Goal: Use online tool/utility: Utilize a website feature to perform a specific function

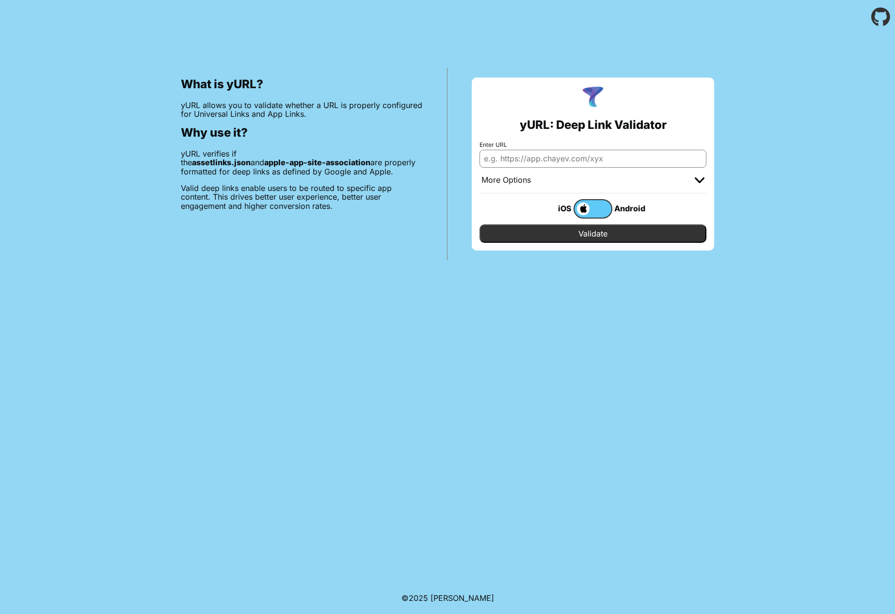
click at [545, 161] on input "Enter URL" at bounding box center [592, 158] width 227 height 17
type input "[DOMAIN_NAME]"
click at [479, 224] on input "Validate" at bounding box center [592, 233] width 227 height 18
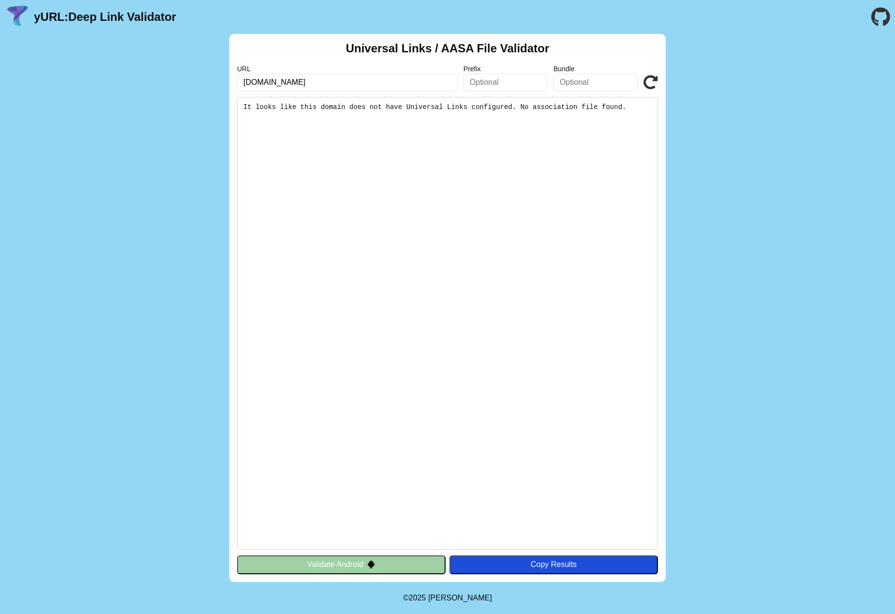
click at [306, 107] on pre "It looks like this domain does not have Universal Links configured. No associat…" at bounding box center [447, 323] width 421 height 453
click at [348, 139] on pre "It looks like this domain does not have Universal Links configured. No associat…" at bounding box center [447, 323] width 421 height 453
click at [302, 79] on input "kidesia.ch" at bounding box center [347, 82] width 221 height 17
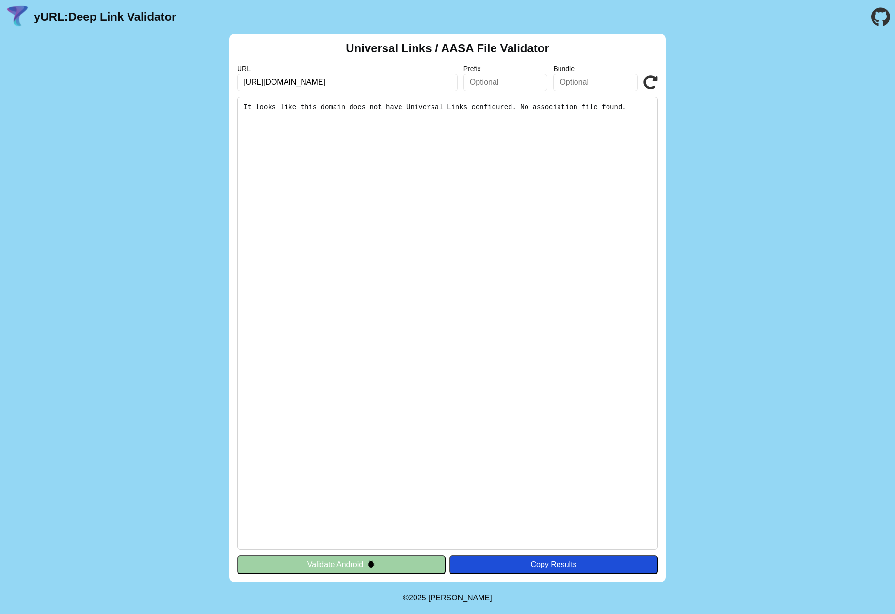
type input "https://kidesia.ch"
click button "Validate" at bounding box center [0, 0] width 0 height 0
click at [271, 81] on input "[URL][DOMAIN_NAME]" at bounding box center [347, 82] width 221 height 17
type input "https://api.kidesia.ch"
click button "Validate" at bounding box center [0, 0] width 0 height 0
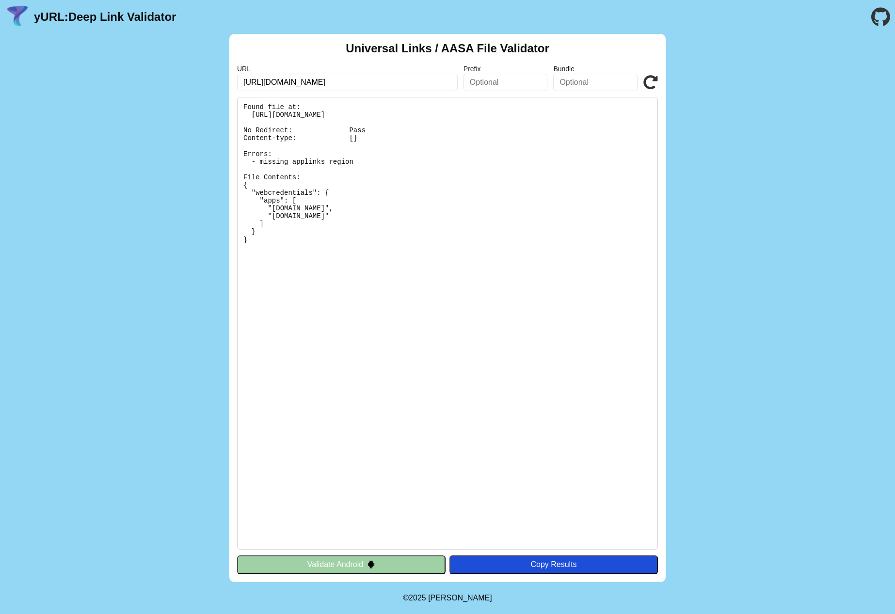
drag, startPoint x: 265, startPoint y: 243, endPoint x: 225, endPoint y: 102, distance: 146.6
click at [225, 102] on div "Universal Links / AASA File Validator URL https://api.kidesia.ch Prefix Bundle …" at bounding box center [447, 308] width 895 height 548
copy pre "Found file at: https://api.kidesia.ch/.well-known/apple-app-site-association No…"
click at [354, 559] on button "Validate Android" at bounding box center [341, 565] width 208 height 18
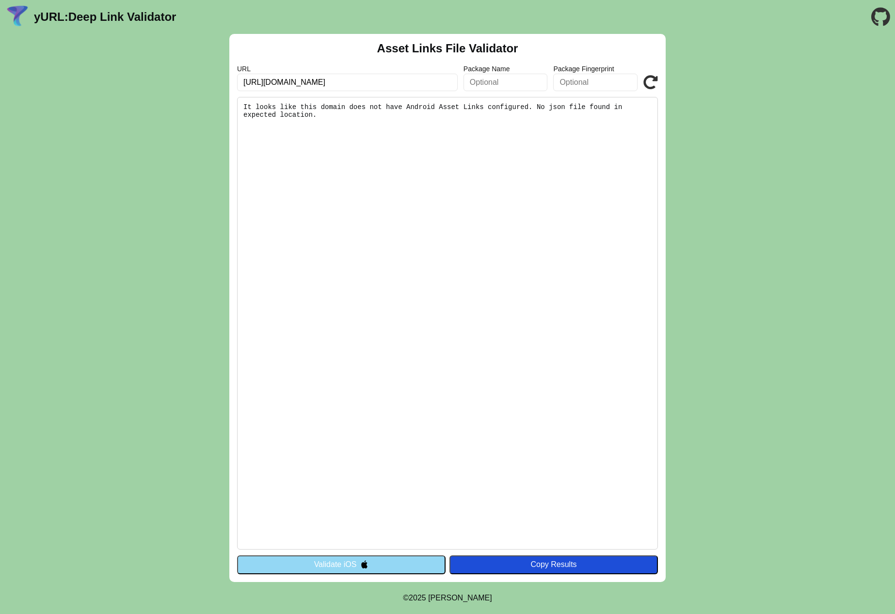
click button "Validate" at bounding box center [0, 0] width 0 height 0
click at [333, 556] on button "Validate iOS" at bounding box center [341, 565] width 208 height 18
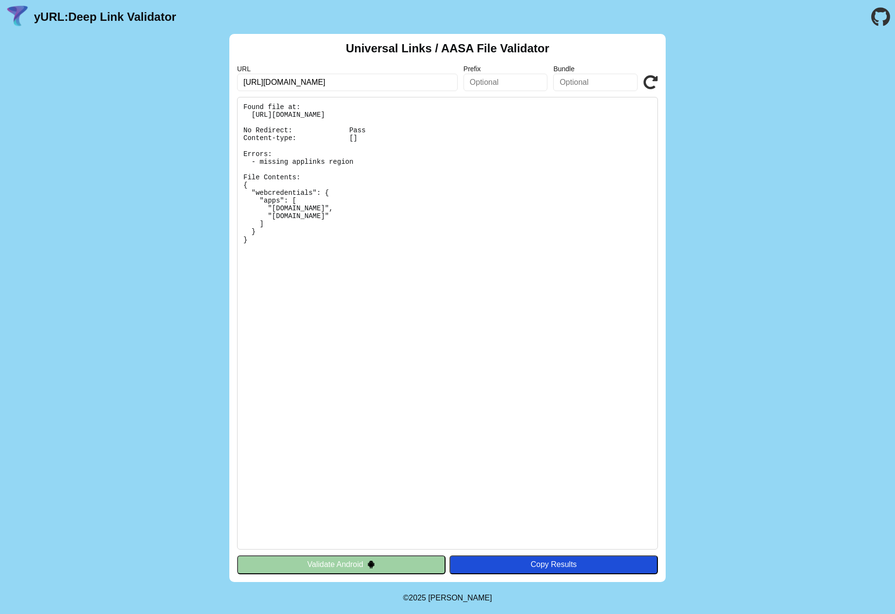
click at [368, 279] on pre "Found file at: [URL][DOMAIN_NAME] No Redirect: Pass Content-type: [] Errors: - …" at bounding box center [447, 323] width 421 height 453
click at [335, 86] on input "[URL][DOMAIN_NAME]" at bounding box center [347, 82] width 221 height 17
click button "Validate" at bounding box center [0, 0] width 0 height 0
click at [650, 84] on icon at bounding box center [650, 82] width 15 height 15
click at [649, 84] on icon at bounding box center [650, 82] width 15 height 15
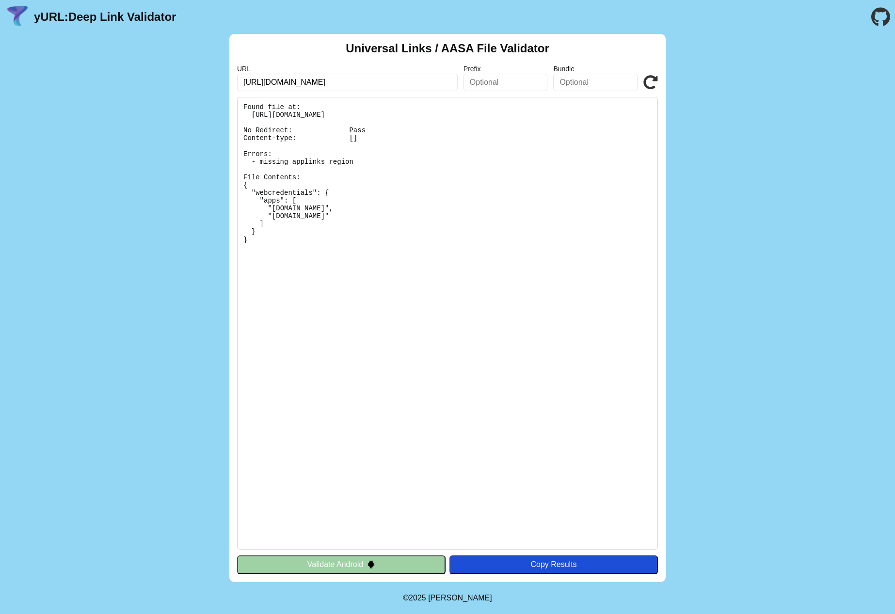
click at [142, 81] on div "Universal Links / AASA File Validator URL https://api.kidesia.ch Prefix Bundle …" at bounding box center [447, 308] width 895 height 548
drag, startPoint x: 299, startPoint y: 227, endPoint x: 268, endPoint y: 196, distance: 43.9
click at [268, 196] on pre "Found file at: [URL][DOMAIN_NAME] No Redirect: Pass Content-type: [] Errors: - …" at bounding box center [447, 323] width 421 height 453
click at [268, 195] on pre "Found file at: [URL][DOMAIN_NAME] No Redirect: Pass Content-type: [] Errors: - …" at bounding box center [447, 323] width 421 height 453
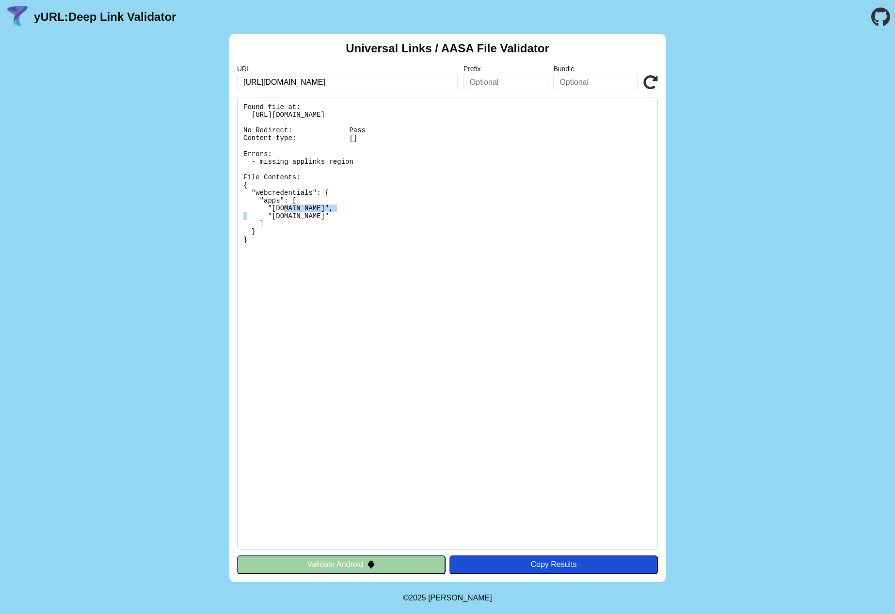
drag, startPoint x: 268, startPoint y: 195, endPoint x: 276, endPoint y: 229, distance: 34.4
click at [276, 230] on pre "Found file at: [URL][DOMAIN_NAME] No Redirect: Pass Content-type: [] Errors: - …" at bounding box center [447, 323] width 421 height 453
click at [276, 229] on pre "Found file at: [URL][DOMAIN_NAME] No Redirect: Pass Content-type: [] Errors: - …" at bounding box center [447, 323] width 421 height 453
drag, startPoint x: 318, startPoint y: 156, endPoint x: 283, endPoint y: 378, distance: 224.7
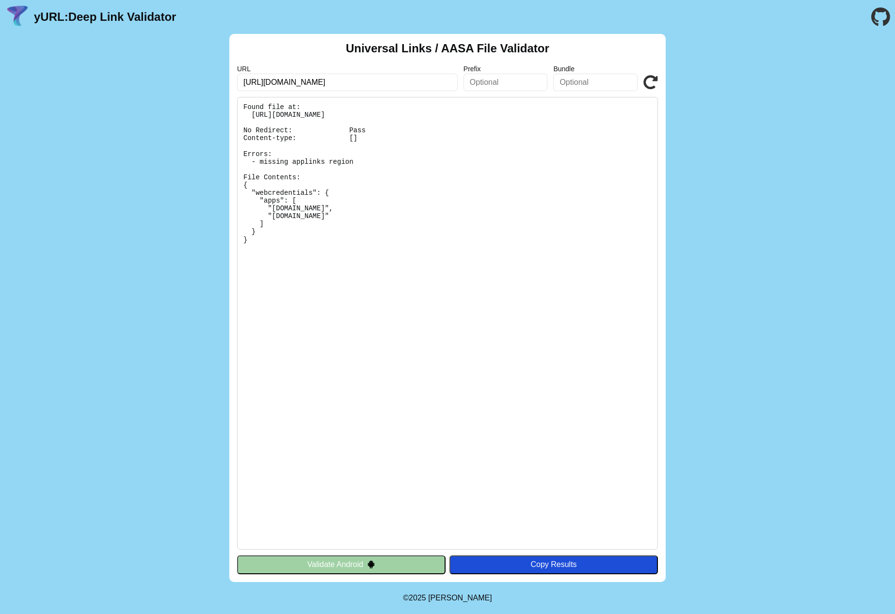
click at [283, 378] on pre "Found file at: [URL][DOMAIN_NAME] No Redirect: Pass Content-type: [] Errors: - …" at bounding box center [447, 323] width 421 height 453
click at [327, 116] on pre "Found file at: [URL][DOMAIN_NAME] No Redirect: Pass Content-type: [] Errors: - …" at bounding box center [447, 323] width 421 height 453
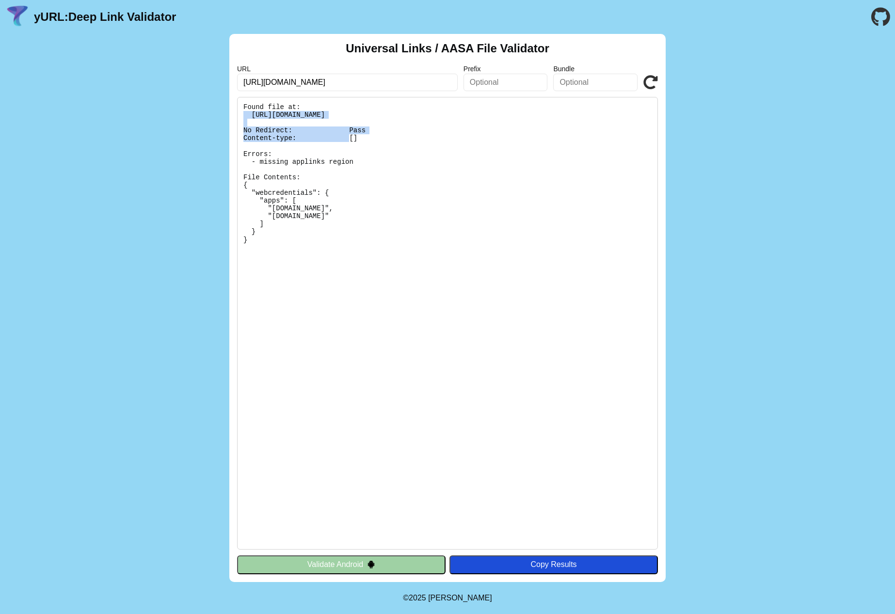
click at [327, 116] on pre "Found file at: [URL][DOMAIN_NAME] No Redirect: Pass Content-type: [] Errors: - …" at bounding box center [447, 323] width 421 height 453
click at [260, 116] on pre "Found file at: [URL][DOMAIN_NAME] No Redirect: Pass Content-type: [] Errors: - …" at bounding box center [447, 323] width 421 height 453
drag, startPoint x: 260, startPoint y: 116, endPoint x: 461, endPoint y: 111, distance: 200.2
click at [461, 111] on pre "Found file at: [URL][DOMAIN_NAME] No Redirect: Pass Content-type: [] Errors: - …" at bounding box center [447, 323] width 421 height 453
copy pre "https://api.kidesia.ch/.well-known/apple-app-site-association"
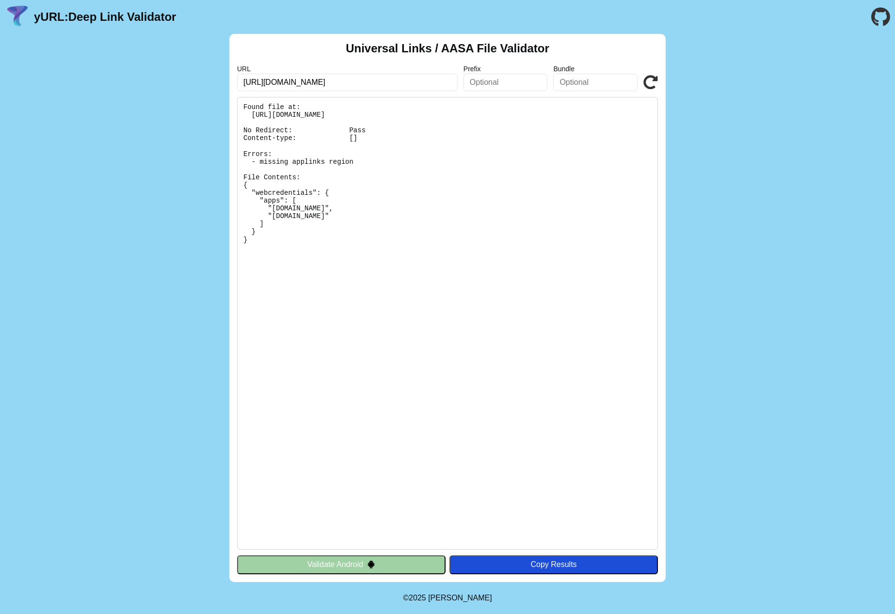
click at [349, 268] on pre "Found file at: [URL][DOMAIN_NAME] No Redirect: Pass Content-type: [] Errors: - …" at bounding box center [447, 323] width 421 height 453
click at [650, 81] on icon at bounding box center [650, 82] width 15 height 15
click at [648, 88] on icon at bounding box center [650, 82] width 15 height 15
click at [650, 83] on icon at bounding box center [650, 82] width 15 height 15
click at [729, 119] on div "Universal Links / AASA File Validator URL [URL][DOMAIN_NAME] Prefix Bundle Vali…" at bounding box center [447, 308] width 895 height 548
